Goal: Information Seeking & Learning: Learn about a topic

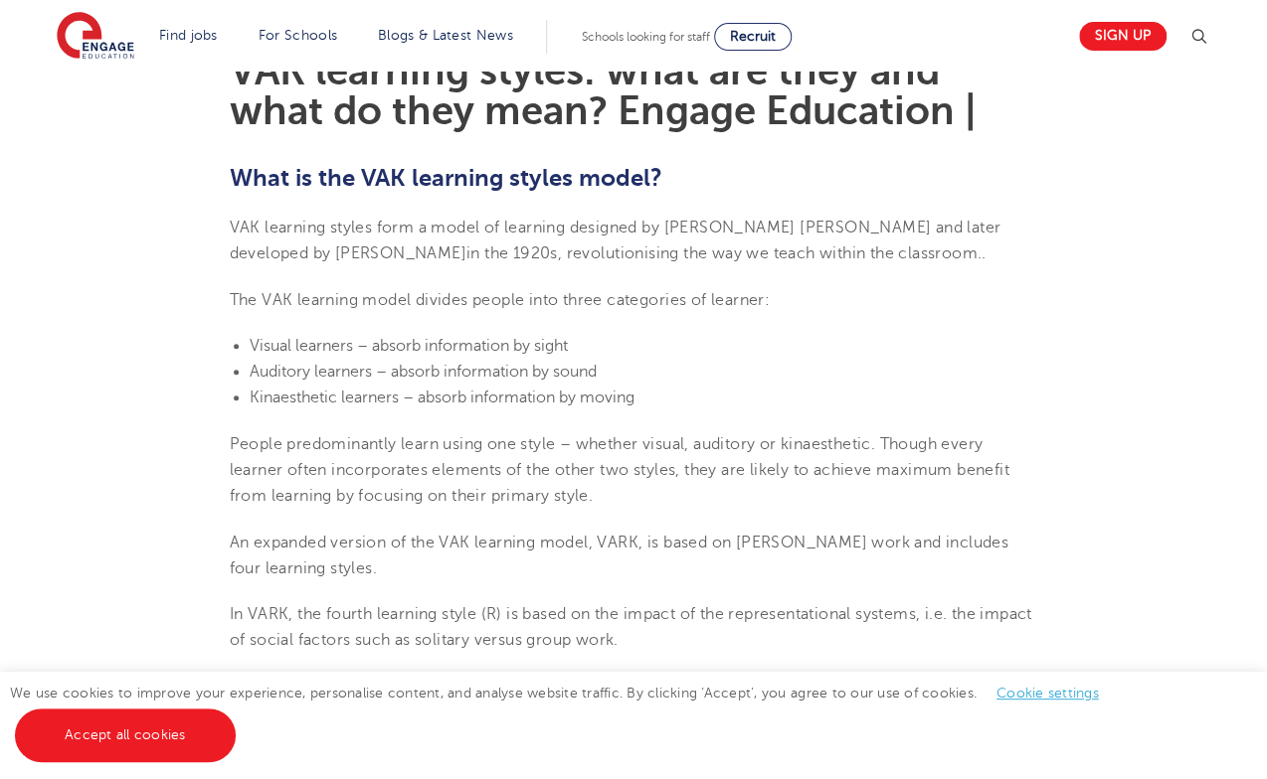
scroll to position [587, 0]
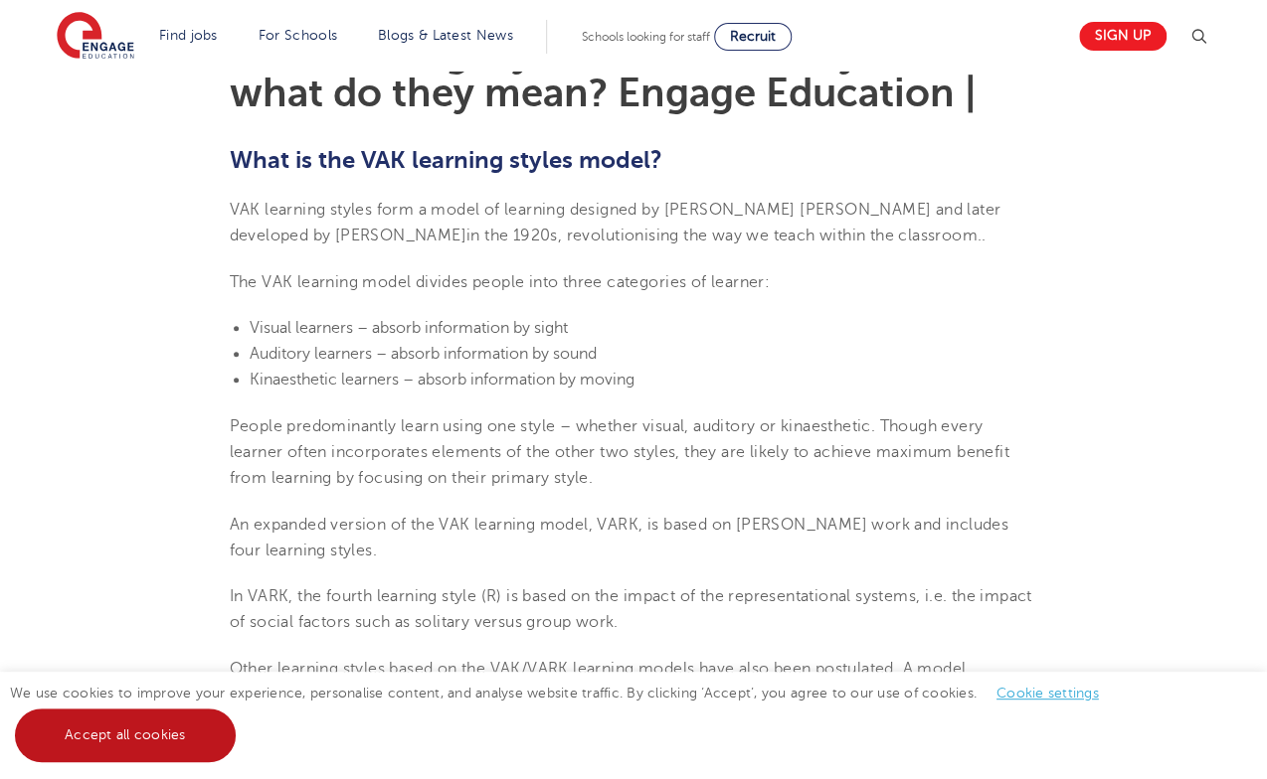
click at [137, 742] on link "Accept all cookies" at bounding box center [125, 736] width 221 height 54
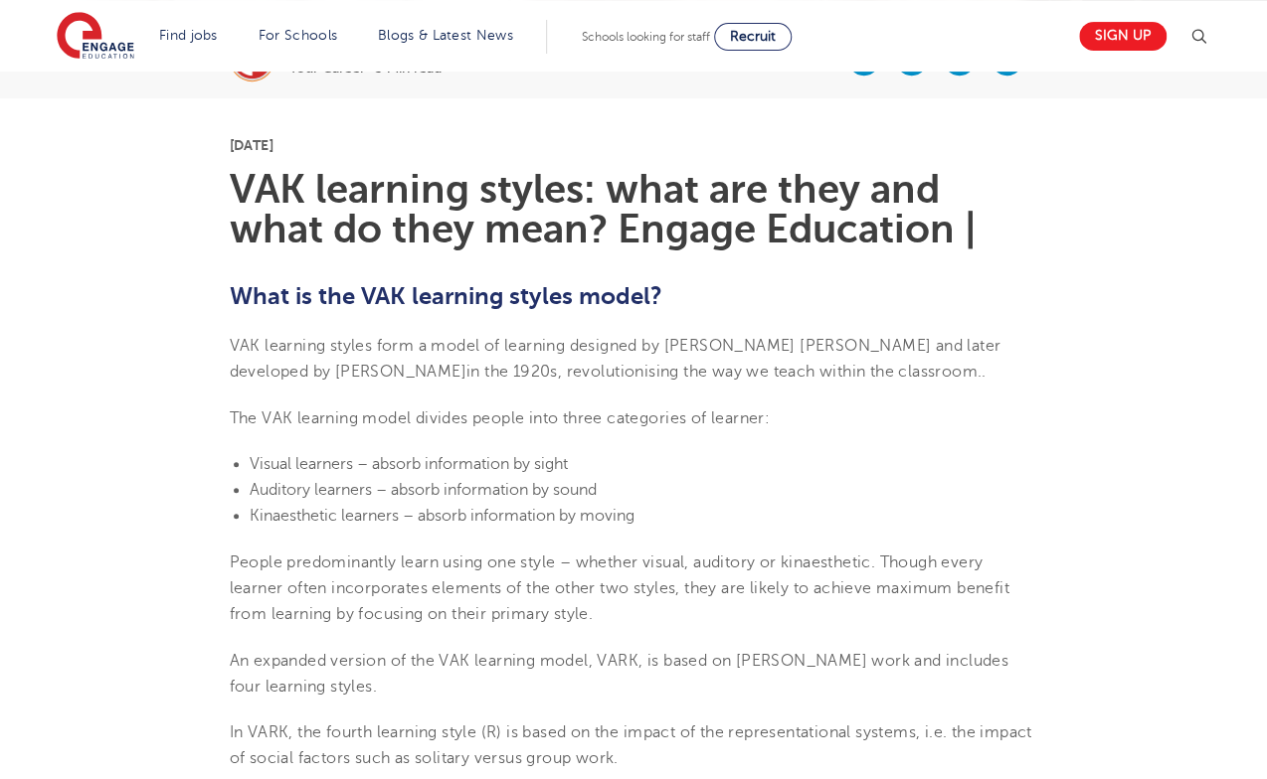
scroll to position [455, 0]
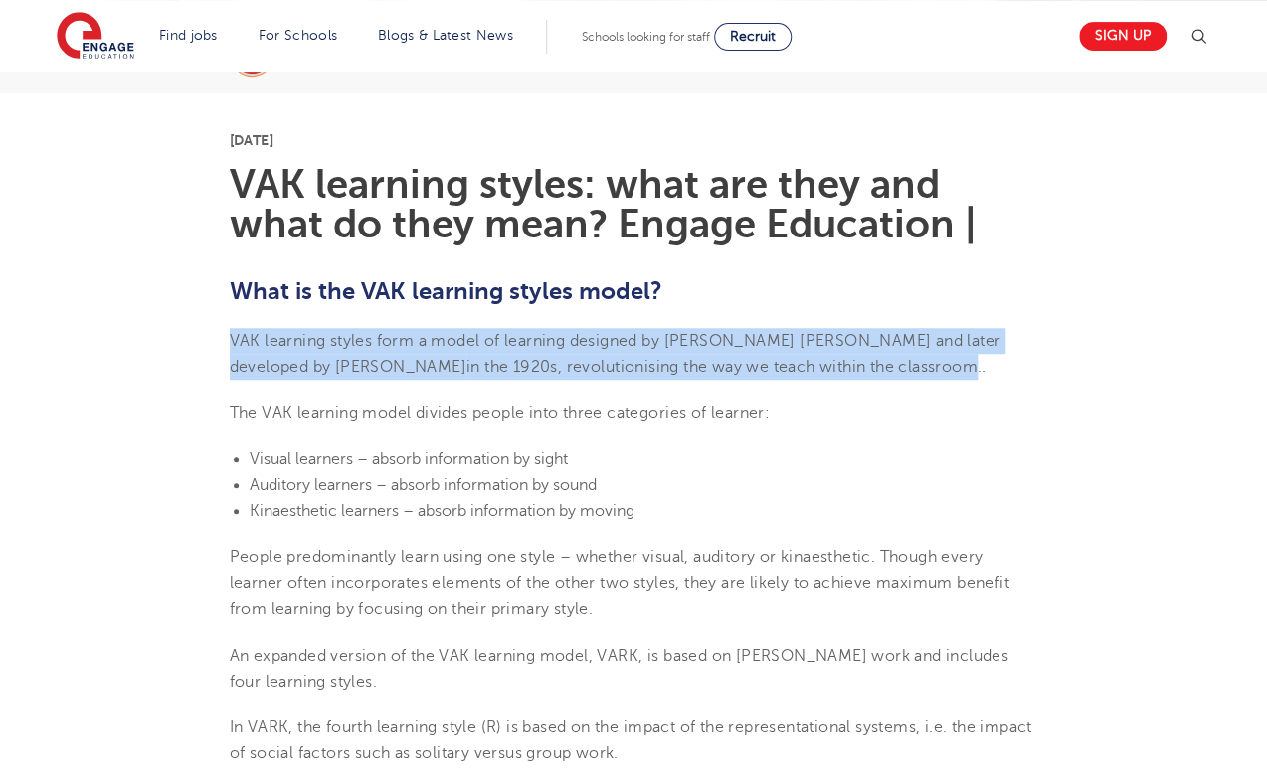
drag, startPoint x: 230, startPoint y: 338, endPoint x: 811, endPoint y: 365, distance: 582.2
click at [811, 365] on span "VAK learning styles form a model of learning designed by Walter Burke Barbe and…" at bounding box center [615, 354] width 771 height 44
copy span "VAK learning styles form a model of learning designed by Walter Burke Barbe and…"
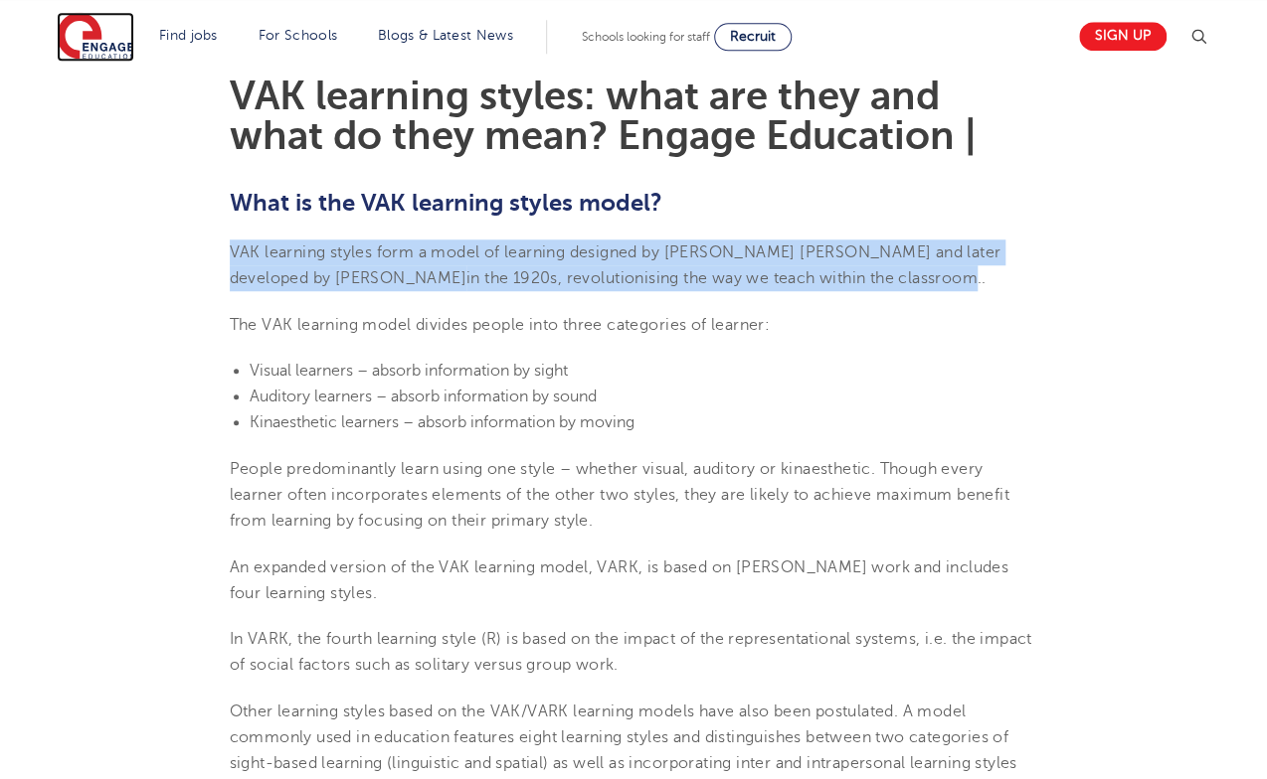
scroll to position [562, 0]
